Goal: Task Accomplishment & Management: Manage account settings

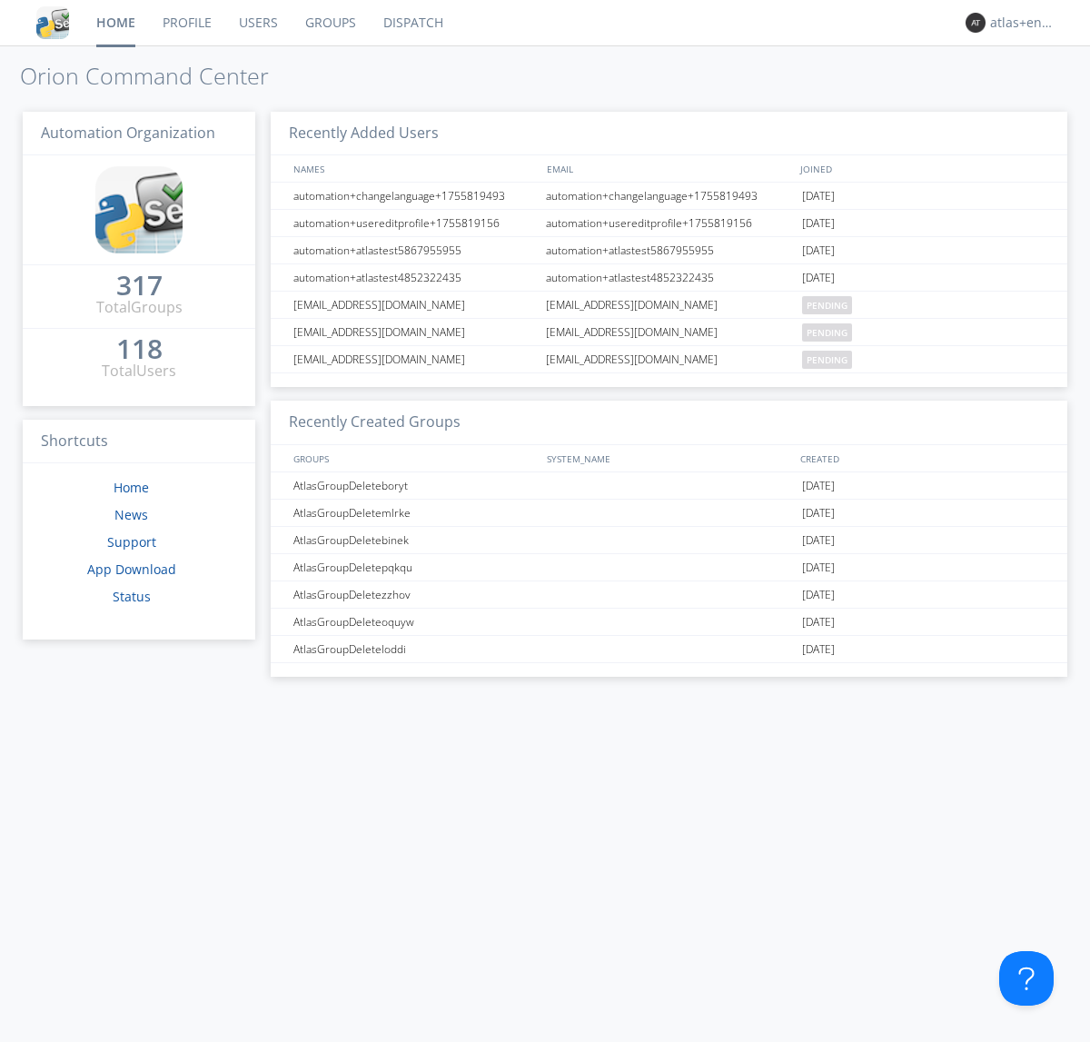
click at [412, 23] on link "Dispatch" at bounding box center [413, 22] width 87 height 45
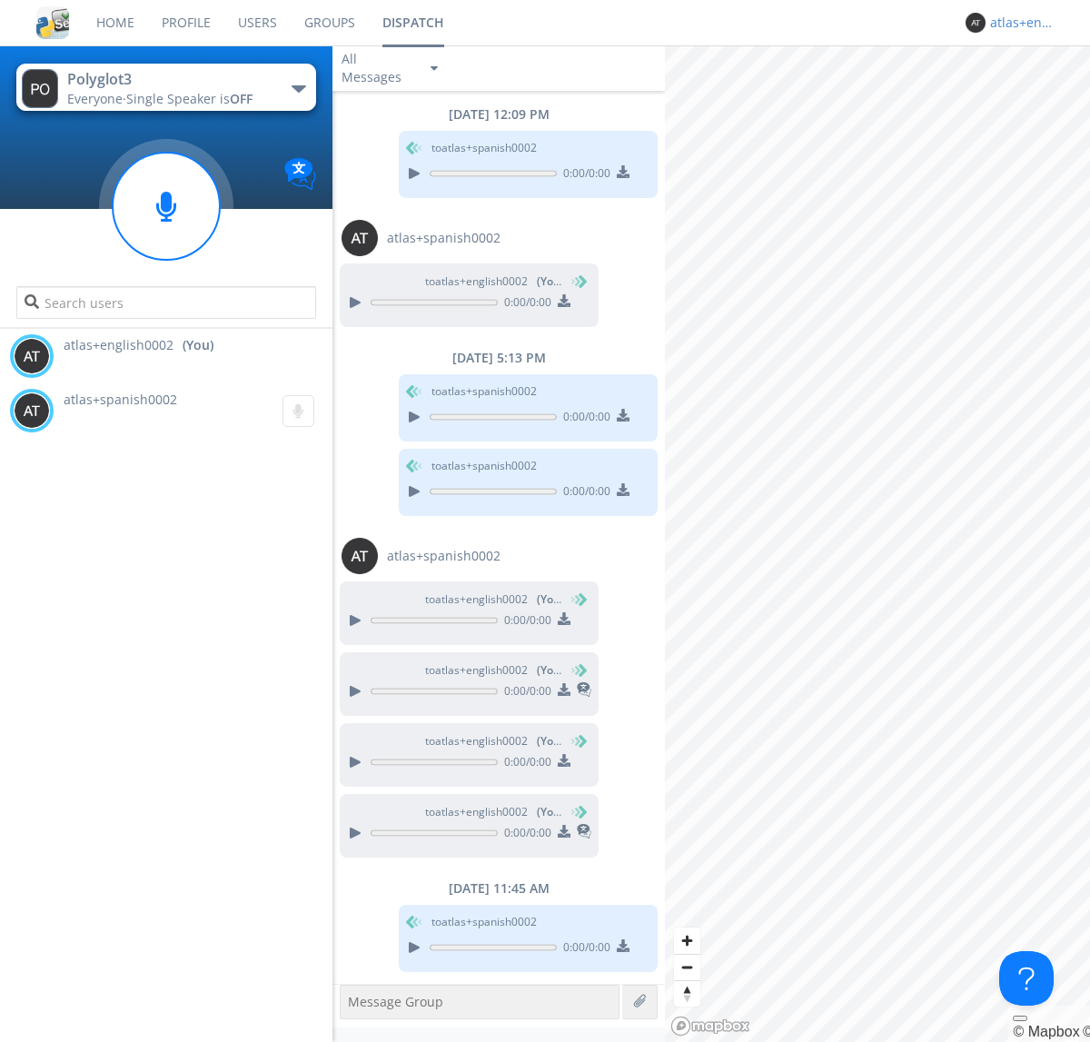
click at [1019, 23] on div "atlas+english0002" at bounding box center [1024, 23] width 68 height 18
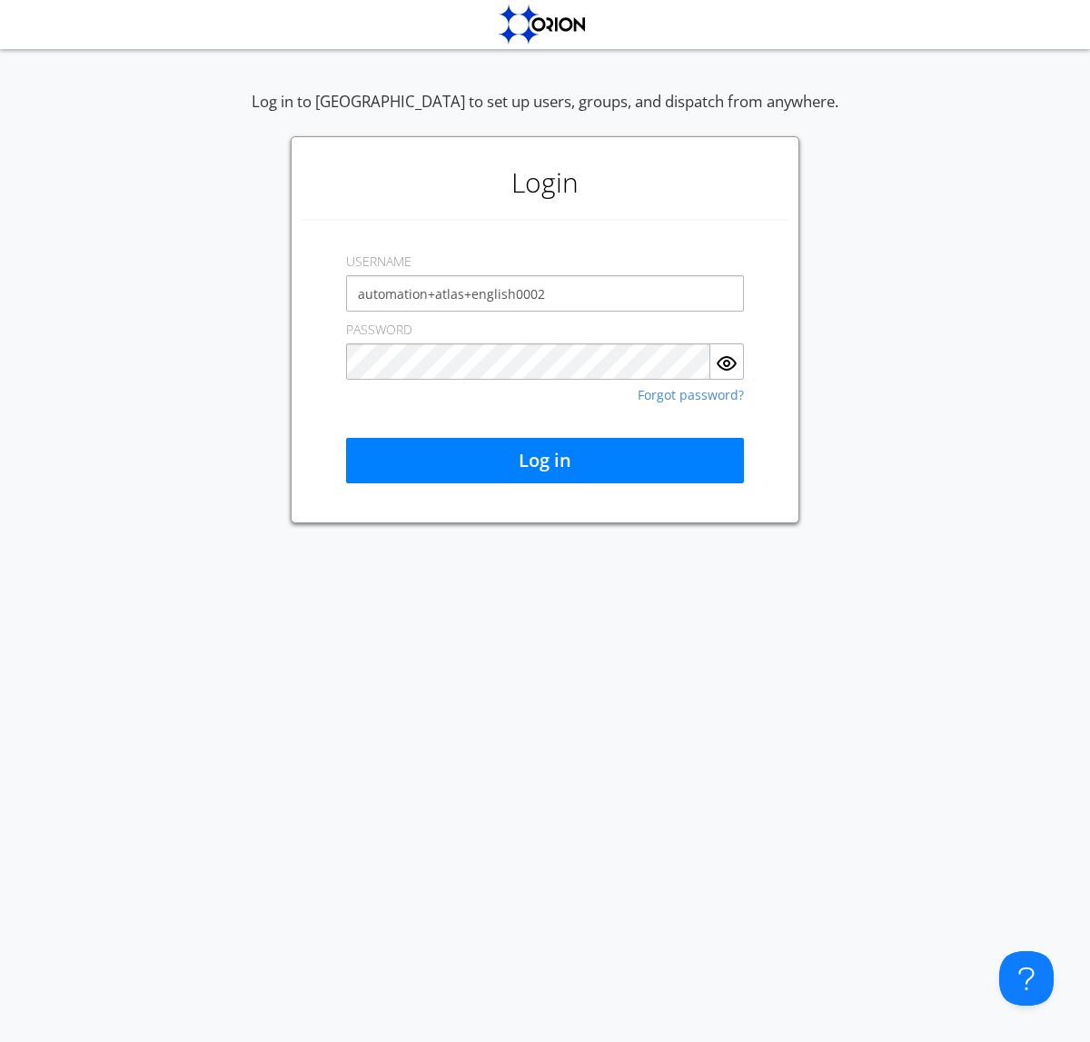
type input "automation+atlas+english0002"
click at [545, 461] on button "Log in" at bounding box center [545, 460] width 398 height 45
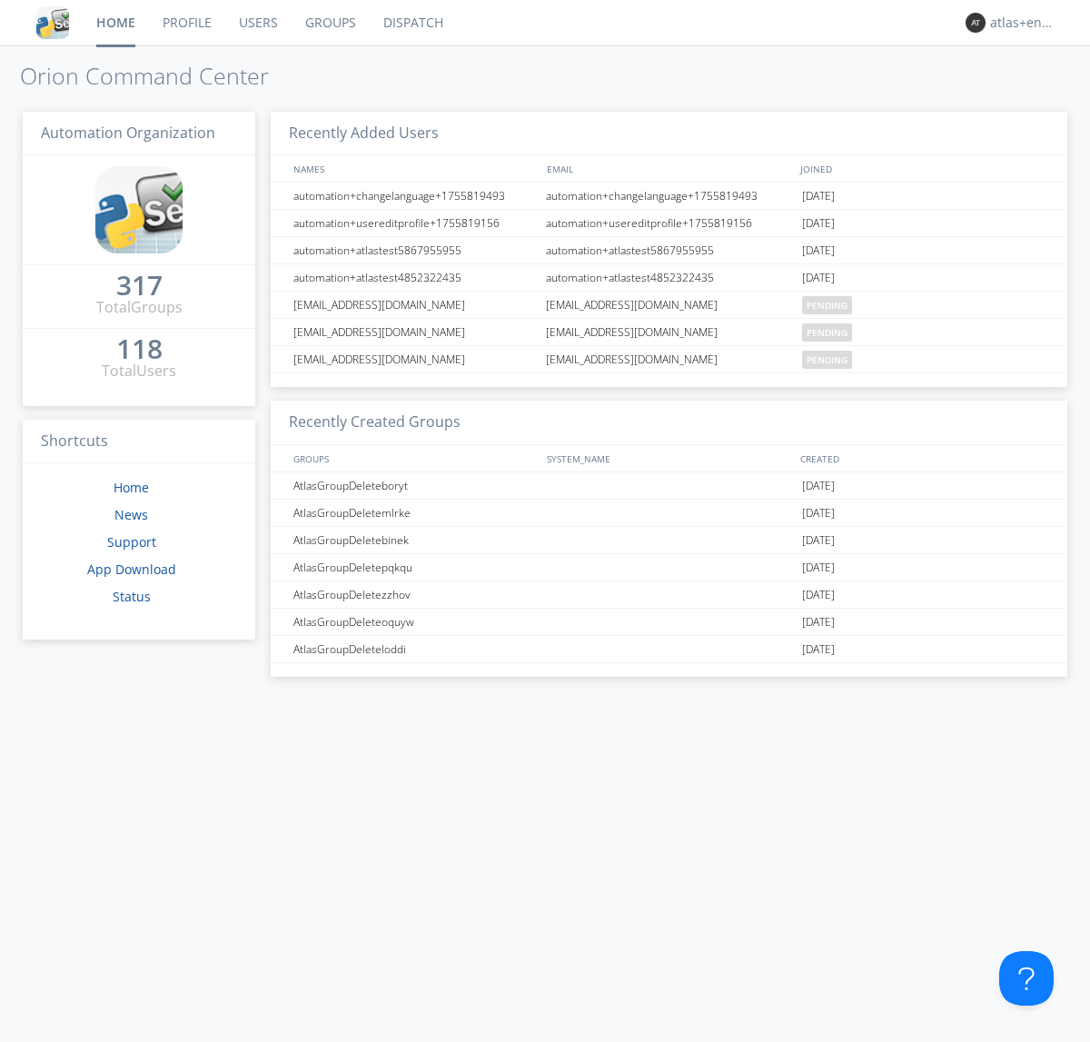
click at [412, 23] on link "Dispatch" at bounding box center [413, 22] width 87 height 45
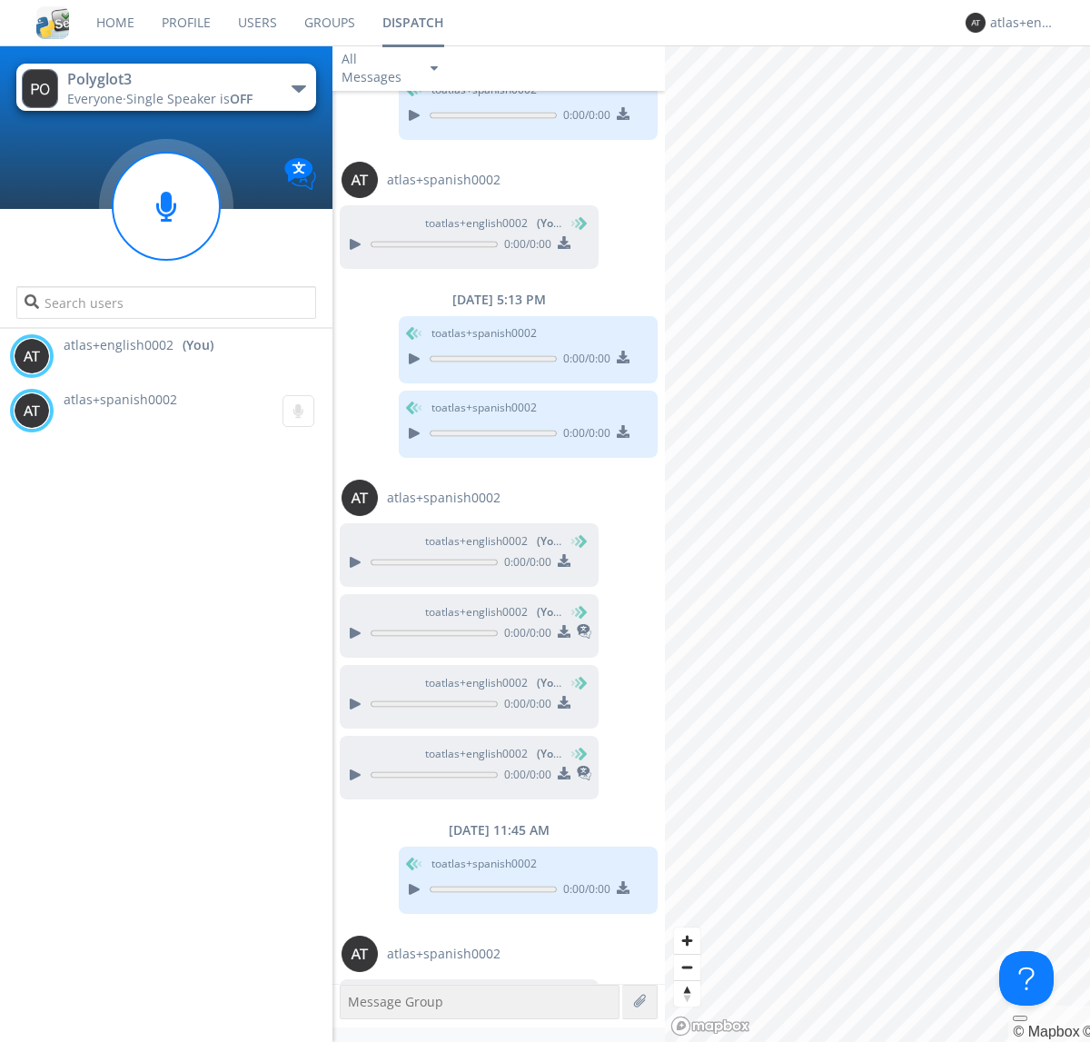
scroll to position [124, 0]
